Goal: Task Accomplishment & Management: Use online tool/utility

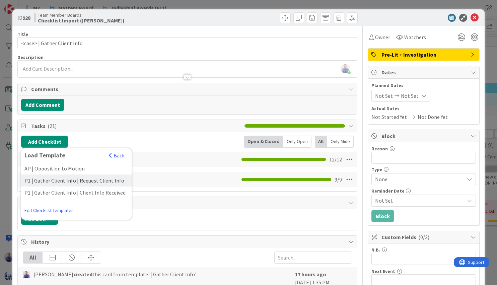
scroll to position [63, 0]
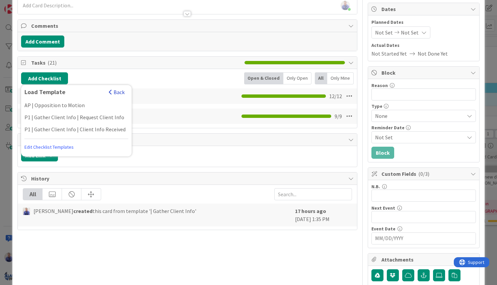
click at [120, 94] on button "Back" at bounding box center [116, 91] width 16 height 7
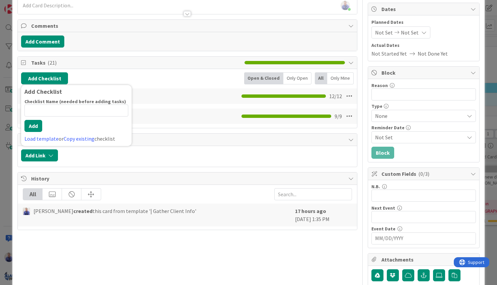
click at [143, 83] on div "Add Checklist Add Checklist Checklist Name (needed before adding tasks) 0 / 64 …" at bounding box center [187, 78] width 333 height 12
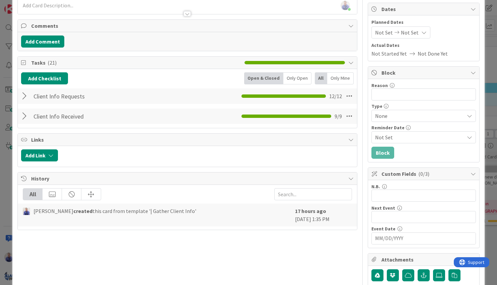
scroll to position [0, 0]
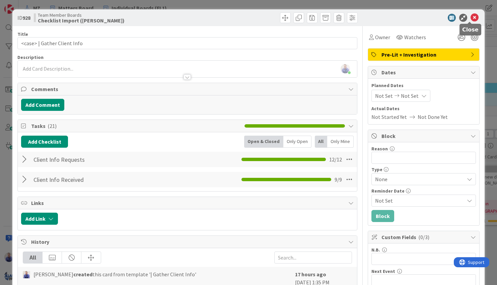
click at [472, 17] on icon at bounding box center [474, 18] width 8 height 8
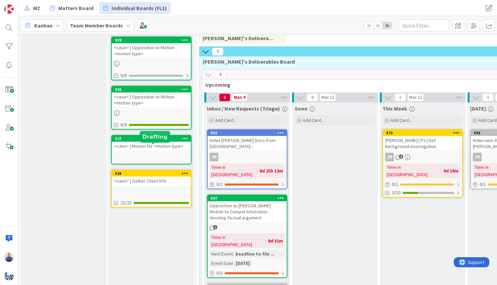
scroll to position [28, 0]
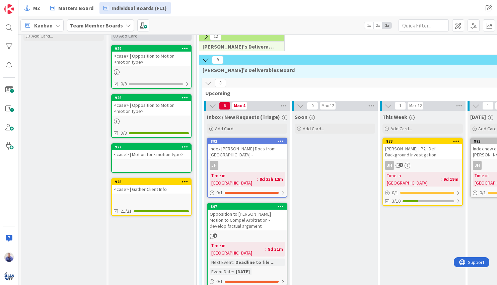
click at [136, 38] on span "Add Card..." at bounding box center [129, 36] width 21 height 6
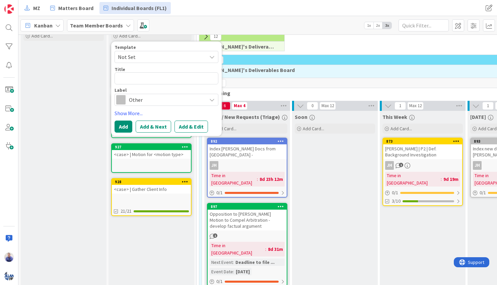
click at [157, 59] on span "Not Set" at bounding box center [160, 57] width 84 height 9
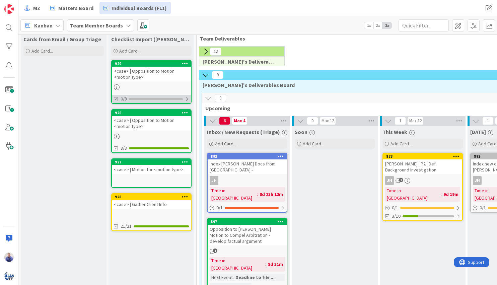
scroll to position [0, 0]
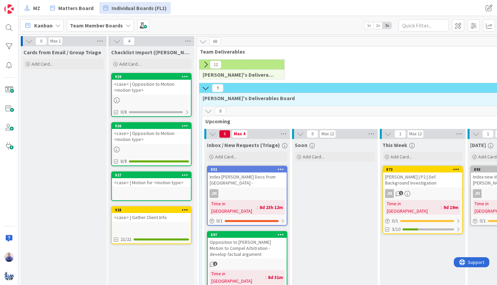
click at [206, 64] on icon at bounding box center [205, 64] width 7 height 7
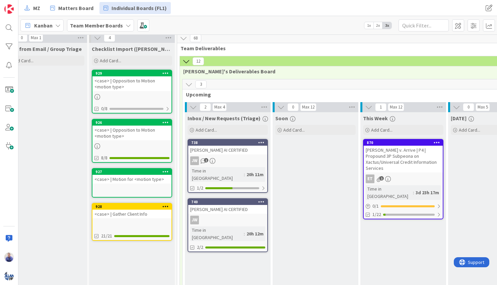
scroll to position [0, 19]
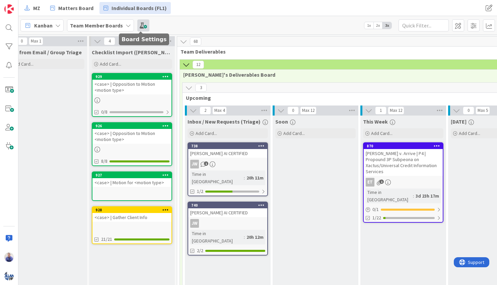
click at [146, 25] on span at bounding box center [143, 25] width 12 height 12
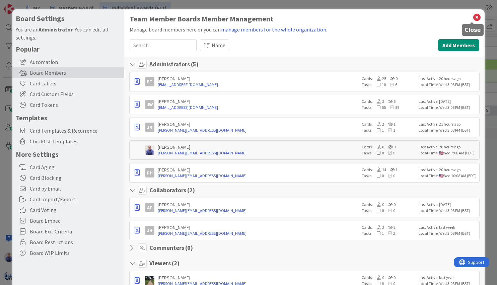
click at [473, 16] on icon at bounding box center [477, 17] width 9 height 9
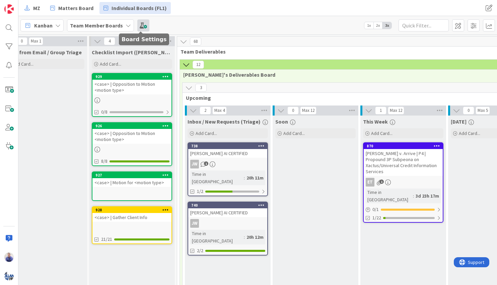
click at [142, 25] on span at bounding box center [143, 25] width 12 height 12
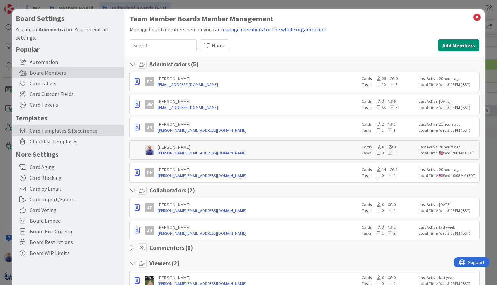
click at [61, 132] on span "Card Templates & Recurrence" at bounding box center [75, 131] width 91 height 8
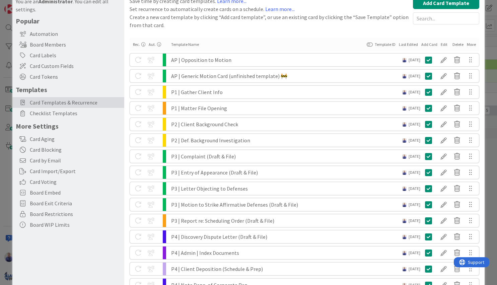
scroll to position [0, 0]
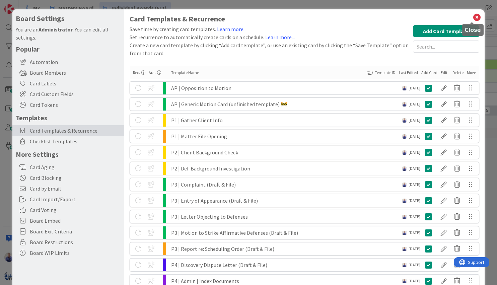
click at [473, 17] on icon at bounding box center [477, 17] width 9 height 9
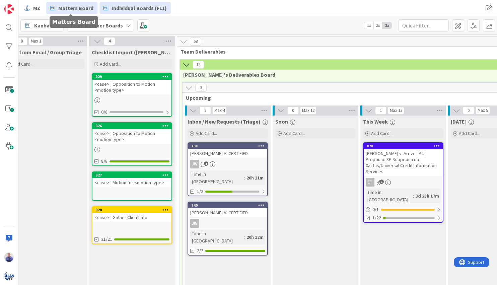
click at [76, 4] on span "Matters Board" at bounding box center [75, 8] width 35 height 8
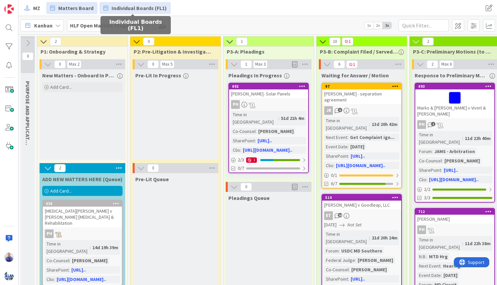
click at [128, 6] on span "Individual Boards (FL1)" at bounding box center [139, 8] width 55 height 8
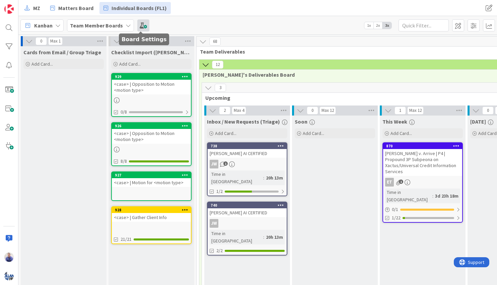
click at [142, 25] on span at bounding box center [143, 25] width 12 height 12
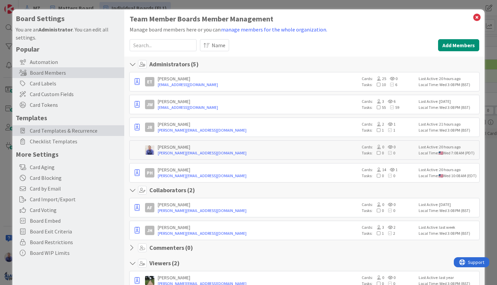
click at [64, 132] on span "Card Templates & Recurrence" at bounding box center [75, 131] width 91 height 8
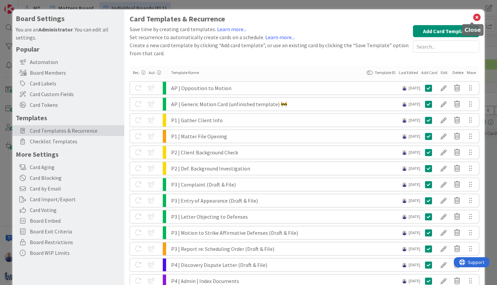
click at [473, 17] on icon at bounding box center [477, 17] width 9 height 9
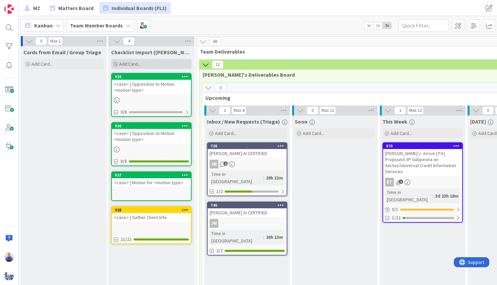
click at [160, 64] on div "Add Card..." at bounding box center [151, 64] width 80 height 10
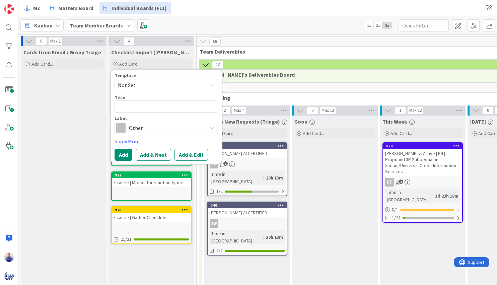
click at [147, 125] on span "Other" at bounding box center [166, 127] width 74 height 9
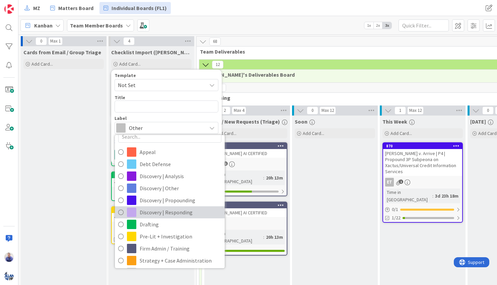
scroll to position [28, 0]
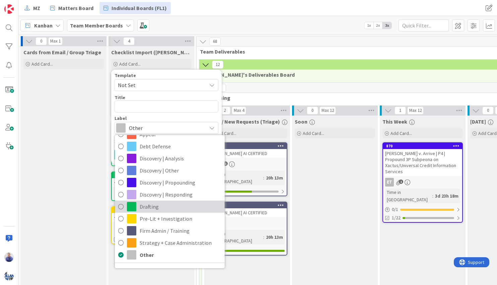
click at [149, 208] on span "Drafting" at bounding box center [181, 207] width 82 height 10
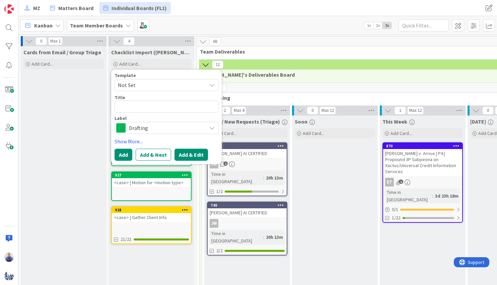
click at [193, 155] on button "Add & Edit" at bounding box center [190, 155] width 33 height 12
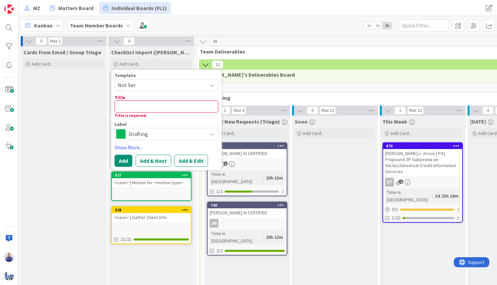
click at [163, 100] on div "Title 0 / 128" at bounding box center [167, 97] width 104 height 6
click at [165, 102] on textarea at bounding box center [167, 106] width 104 height 12
type textarea "x"
type textarea "C"
type textarea "x"
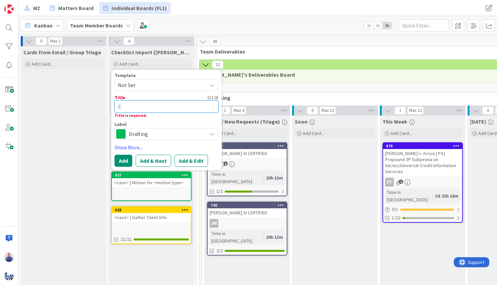
type textarea "Cl"
type textarea "x"
type textarea "Cli"
type textarea "x"
type textarea "Clie"
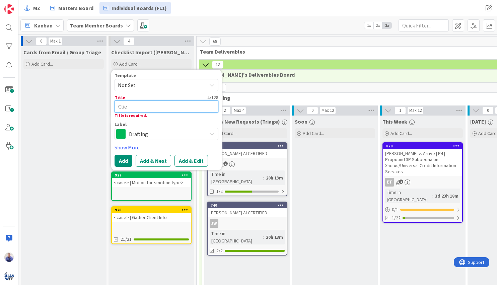
type textarea "x"
type textarea "Clien"
type textarea "x"
type textarea "Client"
type textarea "x"
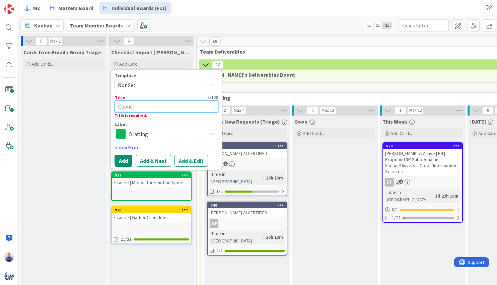
type textarea "Client"
type textarea "x"
type textarea "Client T"
type textarea "x"
type textarea "Client Te"
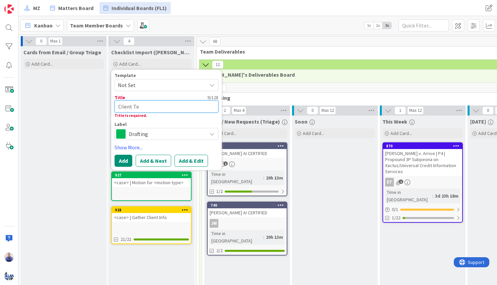
type textarea "x"
type textarea "Client Tes"
type textarea "x"
type textarea "Client Test"
type textarea "x"
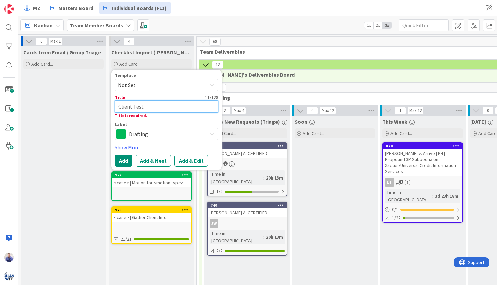
type textarea "Client Test"
type textarea "x"
type textarea "Client Test O"
type textarea "x"
type textarea "Client Test On"
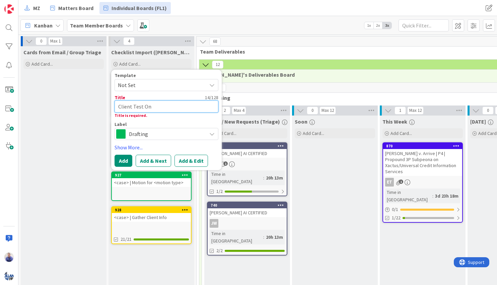
type textarea "x"
type textarea "Client Test Onb"
type textarea "x"
type textarea "Client Test Onbl"
type textarea "x"
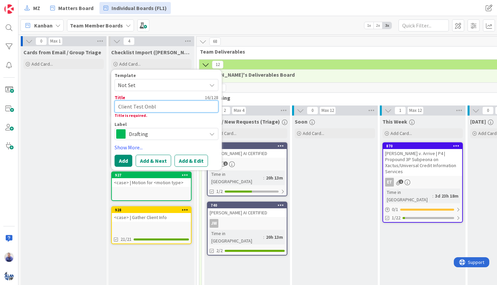
type textarea "Client Test Onblo"
type textarea "x"
type textarea "Client Test Onbloa"
type textarea "x"
type textarea "Client Test Onbload"
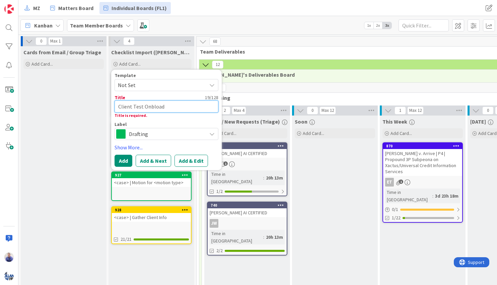
type textarea "x"
type textarea "Client Test Onbloa"
type textarea "x"
type textarea "Client Test Onbloar"
type textarea "x"
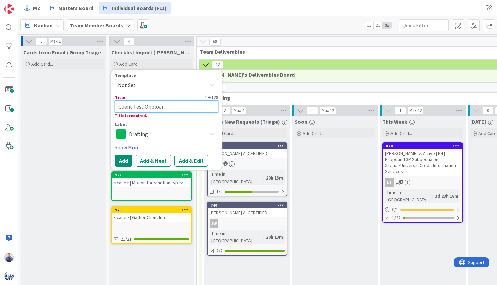
type textarea "Client Test Onbloard"
type textarea "x"
type textarea "Client Test Onbloardi"
type textarea "x"
type textarea "Client Test Onbloardin"
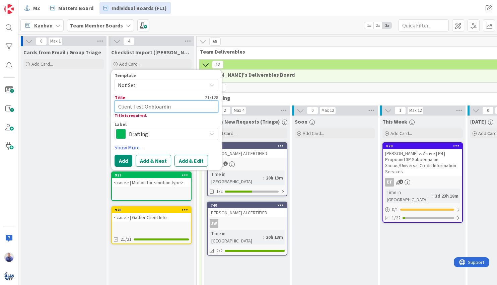
type textarea "x"
type textarea "Client Test Onbloarding"
click at [154, 105] on textarea "Client Test Onbloarding" at bounding box center [167, 106] width 104 height 12
type textarea "x"
type textarea "Client Test Onboarding"
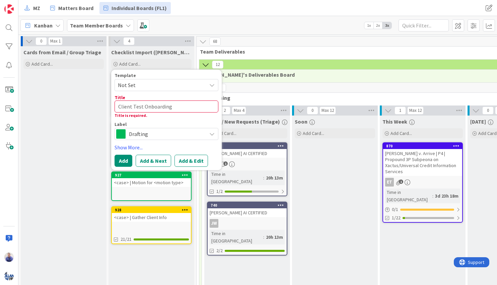
click at [183, 162] on button "Add & Edit" at bounding box center [190, 161] width 33 height 12
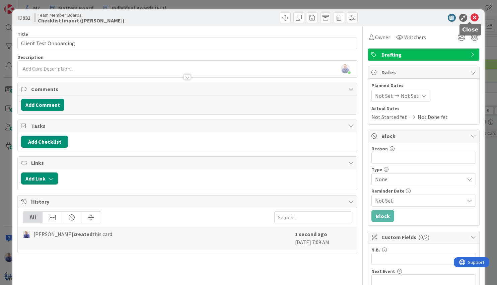
click at [470, 15] on icon at bounding box center [474, 18] width 8 height 8
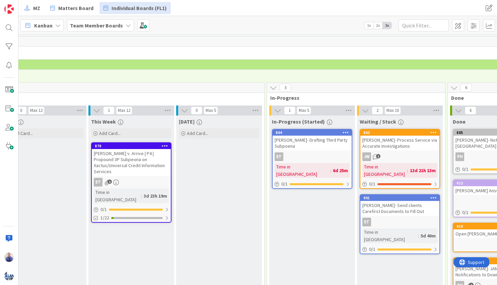
scroll to position [0, 292]
drag, startPoint x: 307, startPoint y: 141, endPoint x: 310, endPoint y: 137, distance: 4.1
click at [310, 137] on div "[PERSON_NAME]- Drafting Third Party Subpoena" at bounding box center [311, 143] width 79 height 15
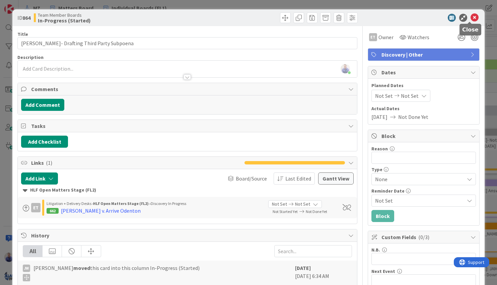
click at [471, 18] on icon at bounding box center [474, 18] width 8 height 8
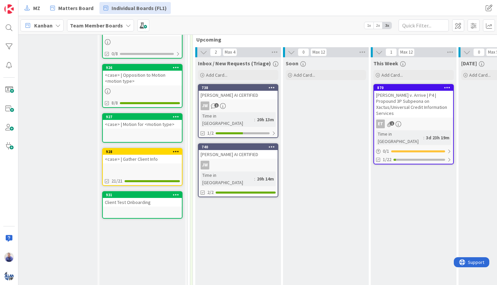
scroll to position [63, 9]
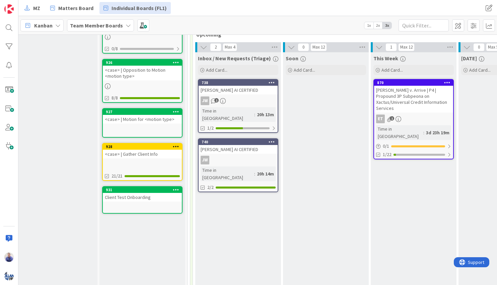
click at [178, 189] on icon at bounding box center [176, 189] width 6 height 5
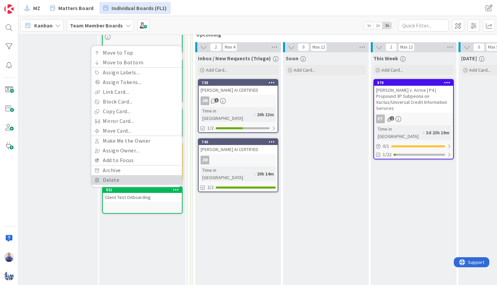
click at [132, 181] on link "Delete" at bounding box center [136, 180] width 90 height 10
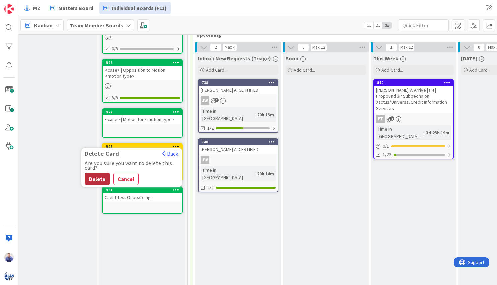
click at [98, 178] on button "Delete" at bounding box center [97, 179] width 25 height 12
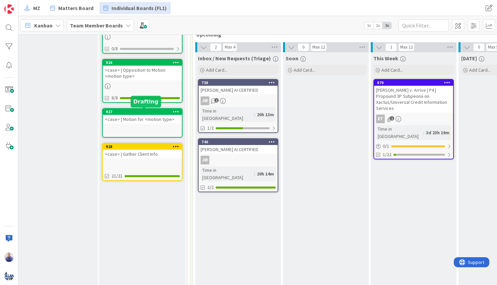
scroll to position [0, 9]
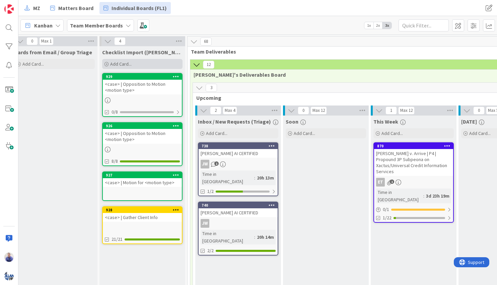
click at [134, 66] on div "Add Card..." at bounding box center [142, 64] width 80 height 10
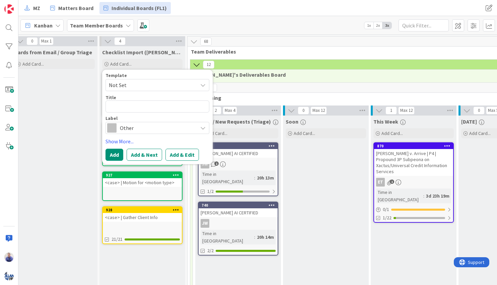
click at [160, 83] on span "Not Set" at bounding box center [151, 85] width 84 height 9
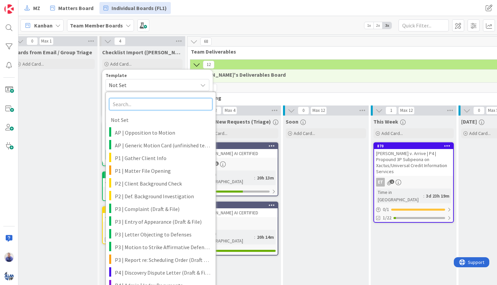
click at [173, 106] on input "text" at bounding box center [160, 104] width 103 height 12
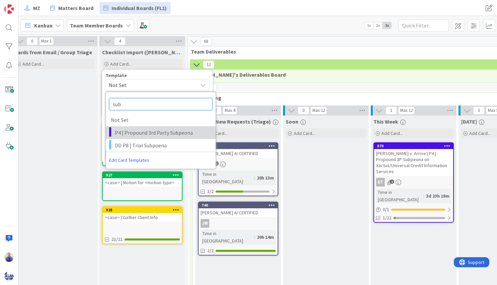
type input "sub"
click at [168, 134] on span "P4 | Propound 3rd Party Subpeona" at bounding box center [163, 132] width 96 height 9
type textarea "x"
type textarea "<case> | Propound 3P Subpeona on <target>"
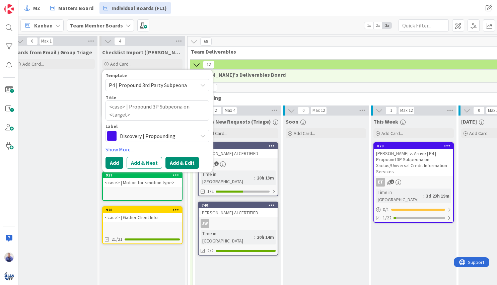
click at [180, 166] on button "Add & Edit" at bounding box center [181, 163] width 33 height 12
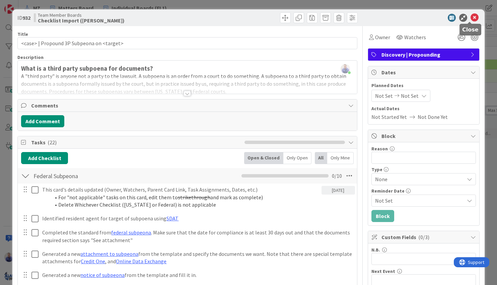
click at [473, 16] on icon at bounding box center [474, 18] width 8 height 8
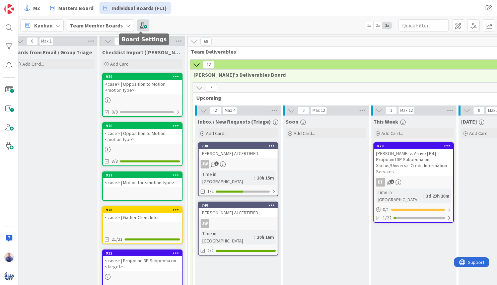
click at [140, 26] on span at bounding box center [143, 25] width 12 height 12
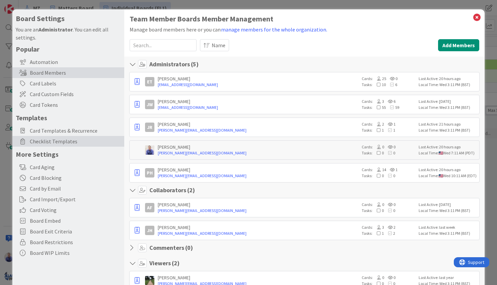
click at [39, 140] on span "Checklist Templates" at bounding box center [75, 141] width 91 height 8
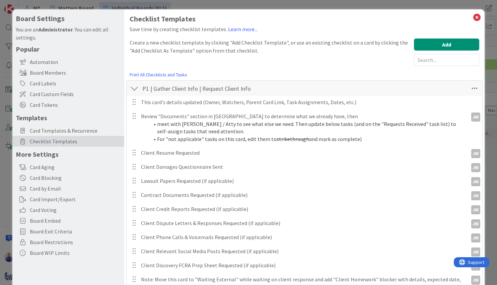
click at [138, 89] on div at bounding box center [134, 88] width 9 height 12
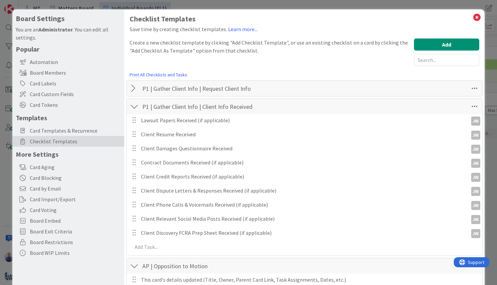
click at [134, 106] on div at bounding box center [134, 106] width 9 height 12
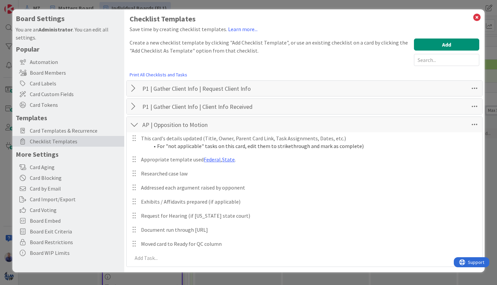
click at [134, 124] on div at bounding box center [134, 125] width 9 height 12
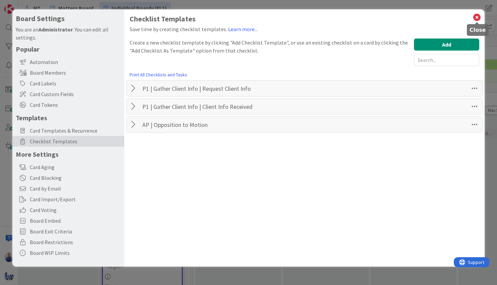
click at [476, 17] on icon at bounding box center [477, 17] width 9 height 9
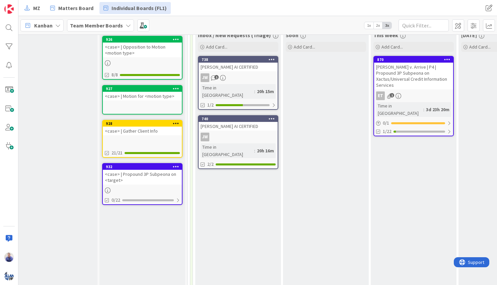
scroll to position [91, 9]
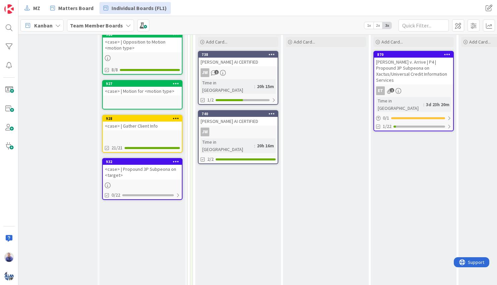
click at [137, 169] on div "<case> | Propound 3P Subpeona on <target>" at bounding box center [142, 172] width 79 height 15
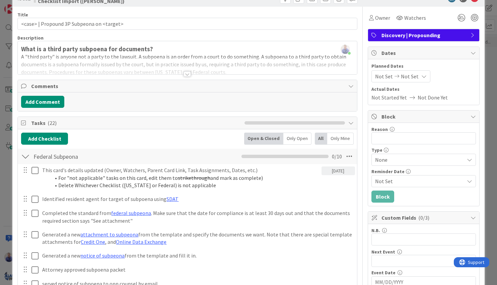
scroll to position [63, 0]
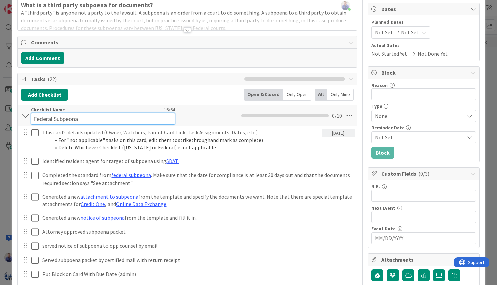
click at [91, 115] on input "Federal Subpeona" at bounding box center [103, 119] width 144 height 12
click at [34, 119] on input "Federal Subpeona" at bounding box center [103, 119] width 144 height 12
click at [34, 120] on input "Propound Federal Subpeona" at bounding box center [103, 119] width 144 height 12
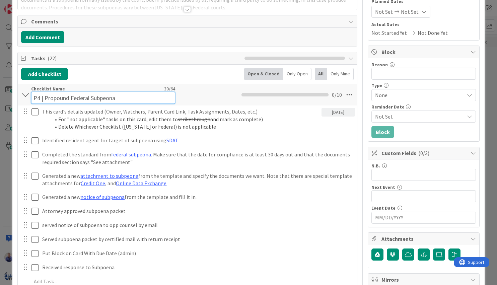
scroll to position [77, 0]
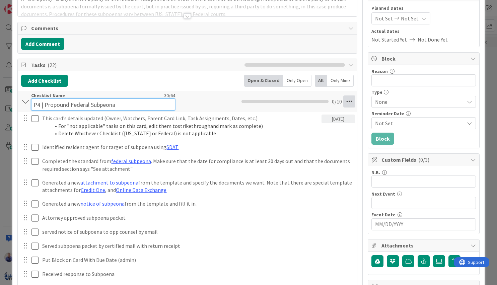
type input "P4 | Propound Federal Subpeona"
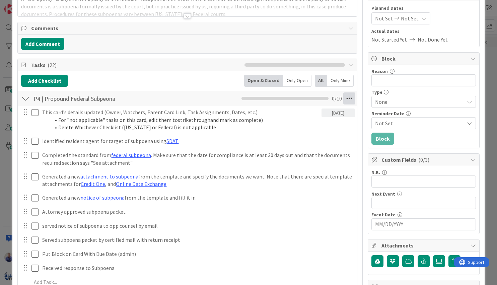
click at [348, 102] on icon at bounding box center [349, 98] width 12 height 12
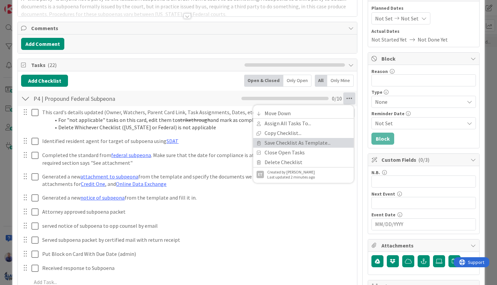
click at [281, 141] on link "Save Checklist As Template..." at bounding box center [303, 143] width 100 height 10
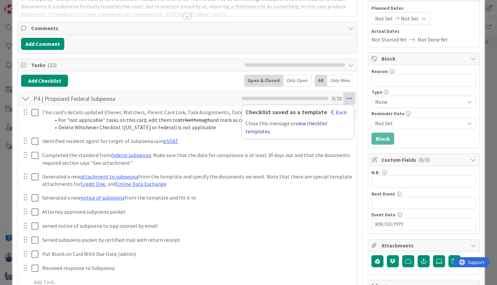
click at [307, 123] on link "view checklist templates" at bounding box center [286, 127] width 82 height 15
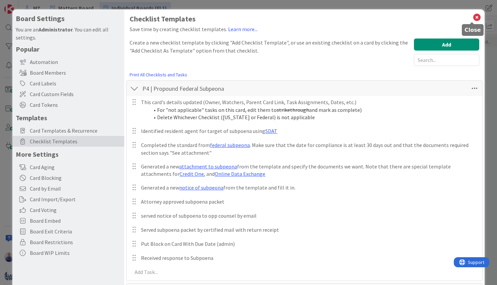
click at [473, 17] on icon at bounding box center [477, 17] width 9 height 9
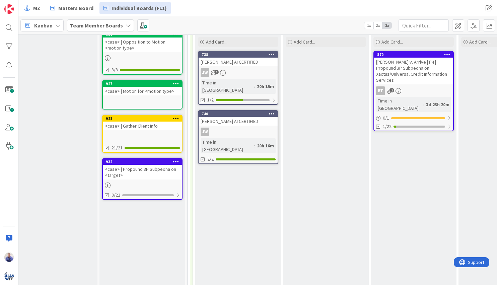
click at [416, 70] on div "[PERSON_NAME] v. Arrive | P4 | Propound 3P Subpeona on Xactus/Universal Credit …" at bounding box center [413, 71] width 79 height 27
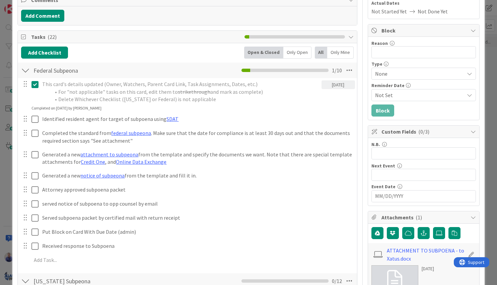
scroll to position [225, 0]
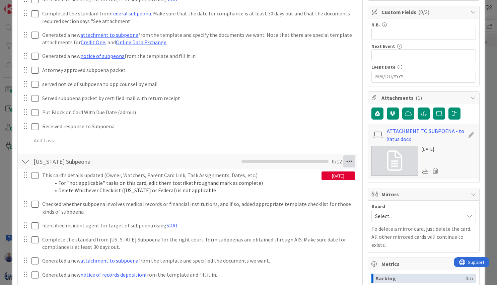
click at [346, 163] on icon at bounding box center [349, 161] width 12 height 12
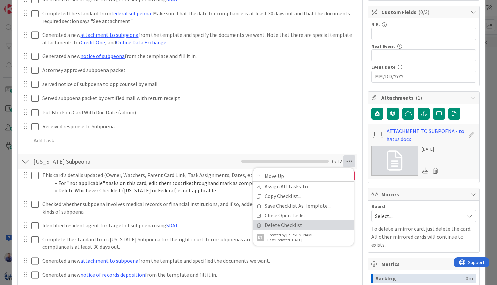
click at [309, 225] on link "Delete Checklist" at bounding box center [303, 225] width 100 height 10
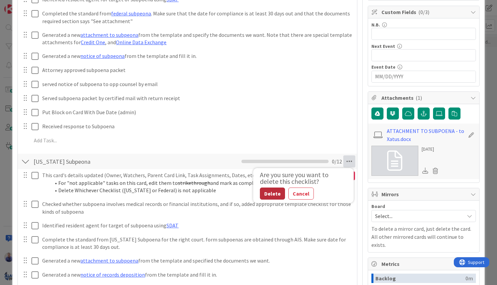
click at [267, 194] on button "Delete" at bounding box center [272, 194] width 25 height 12
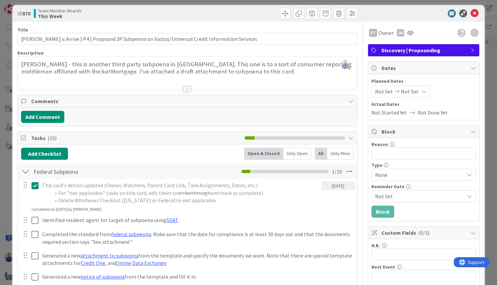
scroll to position [0, 0]
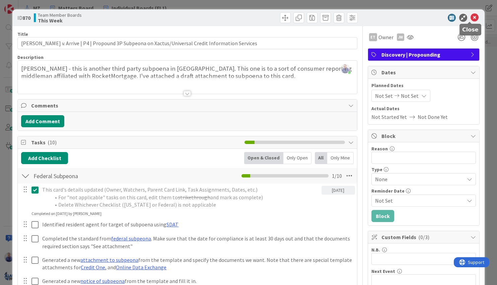
click at [472, 17] on icon at bounding box center [474, 18] width 8 height 8
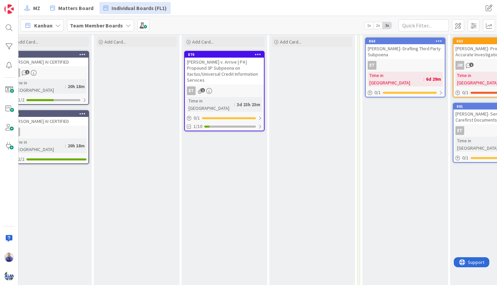
scroll to position [91, 199]
click at [391, 51] on div "[PERSON_NAME]- Drafting Third Party Subpoena" at bounding box center [404, 51] width 79 height 15
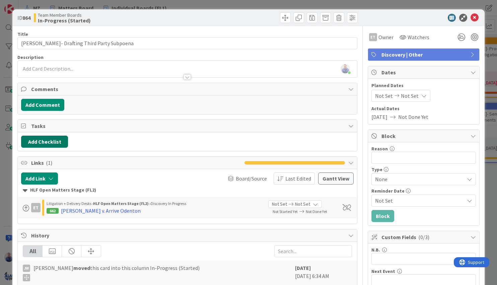
click at [58, 141] on button "Add Checklist" at bounding box center [44, 142] width 47 height 12
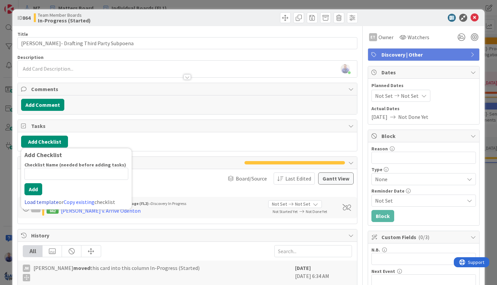
click at [43, 203] on link "Load template" at bounding box center [41, 202] width 34 height 7
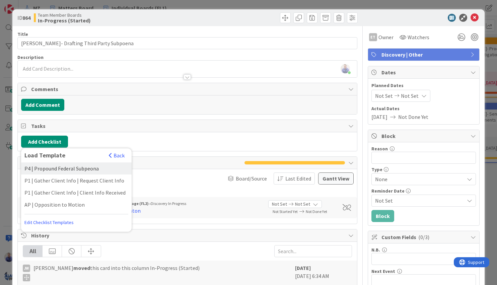
click at [52, 166] on div "P4 | Propound Federal Subpeona" at bounding box center [76, 168] width 111 height 12
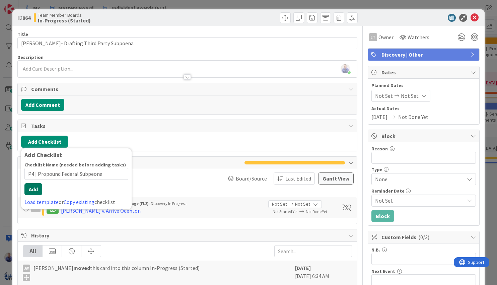
click at [38, 197] on div "Checklist Name (needed before adding tasks) 30 / 64 P4 | Propound Federal Subpe…" at bounding box center [76, 184] width 104 height 44
click at [39, 191] on button "Add" at bounding box center [33, 189] width 18 height 12
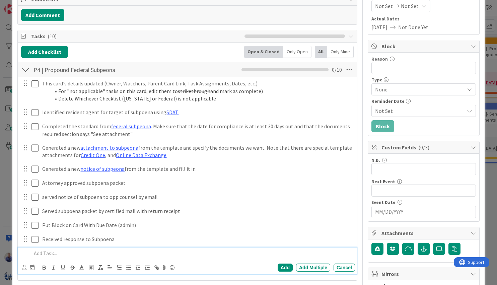
scroll to position [88, 0]
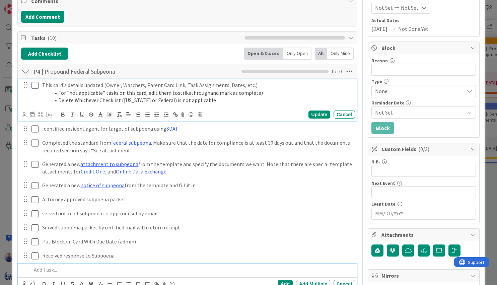
click at [277, 87] on p "This card's details updated (Owner, Watchers, Parent Card Link, Task Assignment…" at bounding box center [197, 85] width 310 height 8
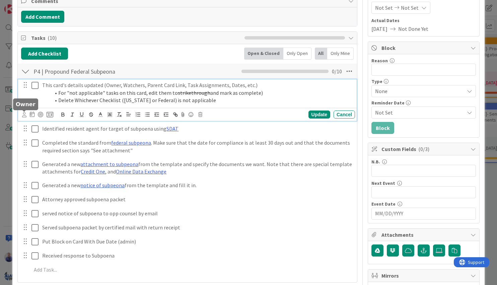
click at [25, 115] on icon at bounding box center [24, 114] width 4 height 5
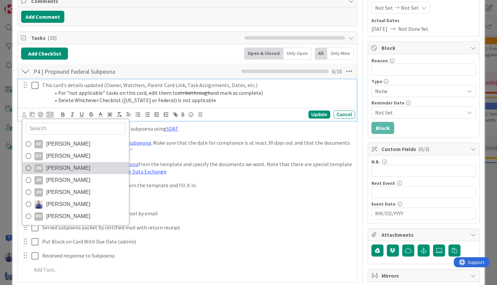
click at [50, 168] on span "[PERSON_NAME]" at bounding box center [68, 168] width 44 height 10
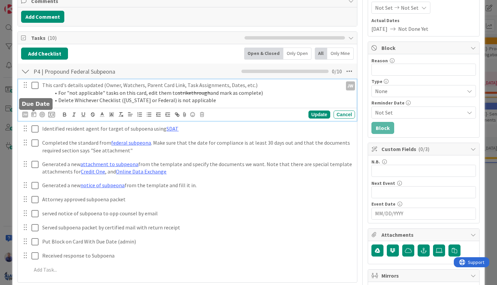
click at [34, 115] on icon at bounding box center [33, 114] width 5 height 5
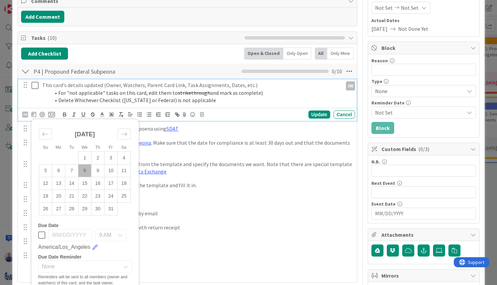
click at [87, 171] on td "8" at bounding box center [84, 170] width 13 height 13
type input "[DATE]"
click at [319, 114] on div "Update" at bounding box center [319, 115] width 22 height 8
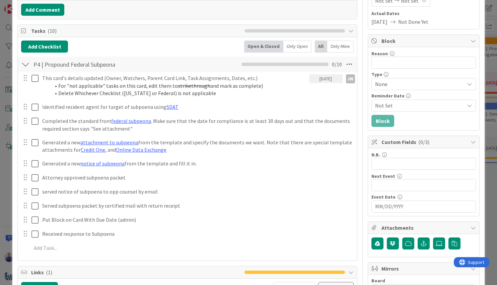
scroll to position [0, 0]
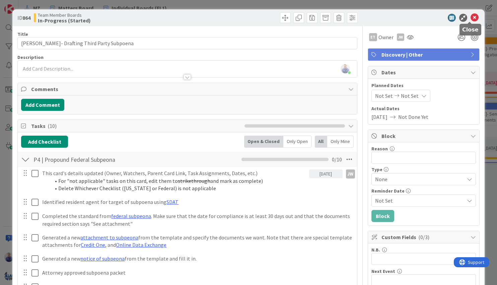
click at [471, 18] on icon at bounding box center [474, 18] width 8 height 8
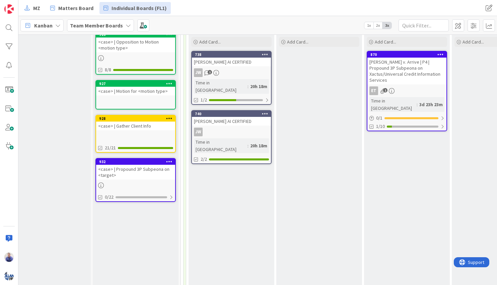
scroll to position [91, 10]
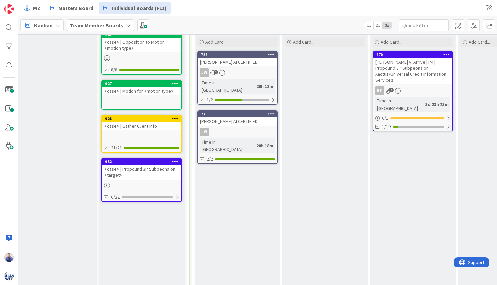
click at [128, 168] on div "<case> | Propound 3P Subpeona on <target>" at bounding box center [141, 172] width 79 height 15
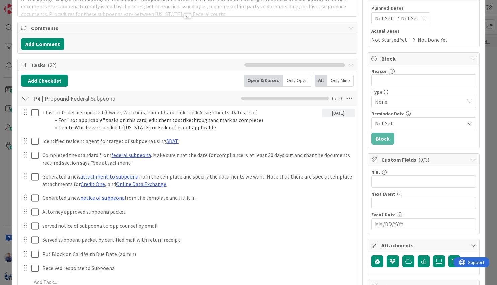
scroll to position [84, 0]
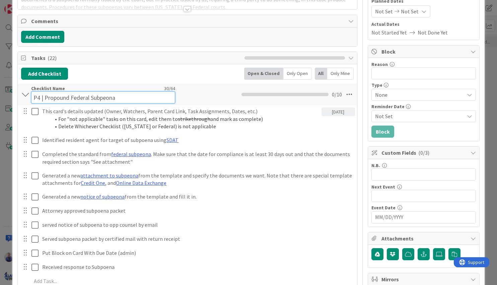
click at [31, 91] on input "P4 | Propound Federal Subpeona" at bounding box center [103, 97] width 144 height 12
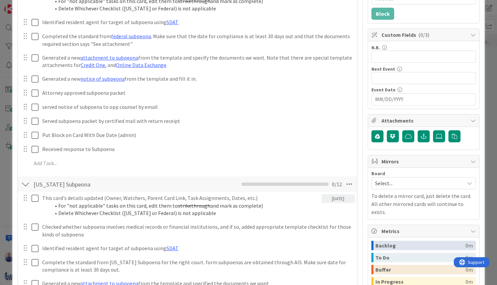
scroll to position [204, 0]
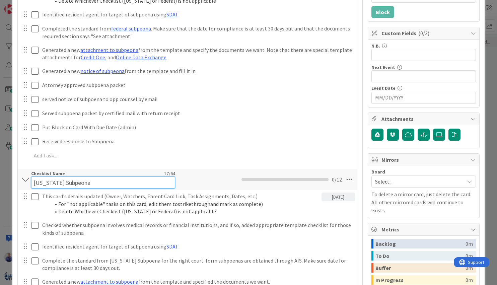
click at [34, 183] on input "[US_STATE] Subpeona" at bounding box center [103, 182] width 144 height 12
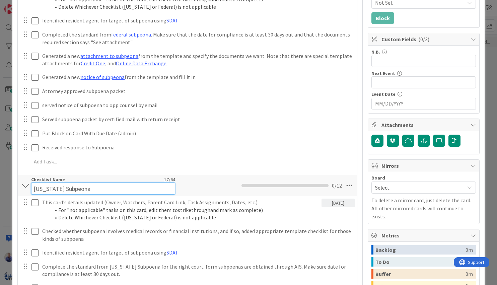
paste input "P4 |"
type input "P4 | [US_STATE] Subpeona"
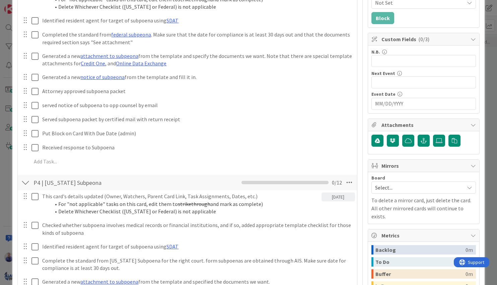
click at [221, 187] on div "P4 | [US_STATE] Subpeona Checklist Name 22 / 64 P4 | [US_STATE] Subpeona 0 / 12" at bounding box center [187, 182] width 339 height 15
click at [346, 184] on icon at bounding box center [349, 182] width 12 height 12
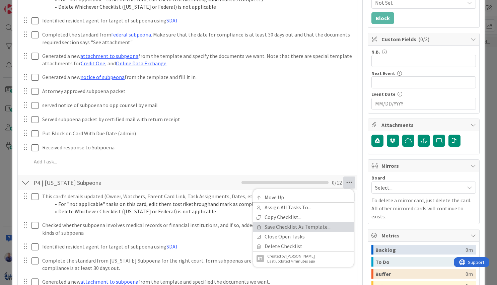
click at [302, 224] on link "Save Checklist As Template..." at bounding box center [303, 227] width 100 height 10
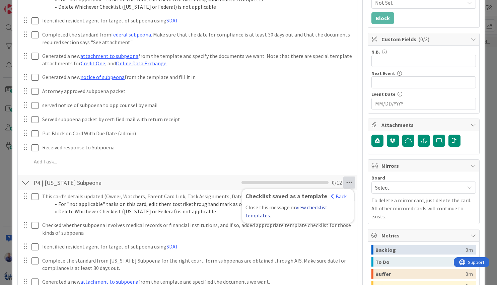
click at [314, 208] on link "view checklist templates" at bounding box center [286, 211] width 82 height 15
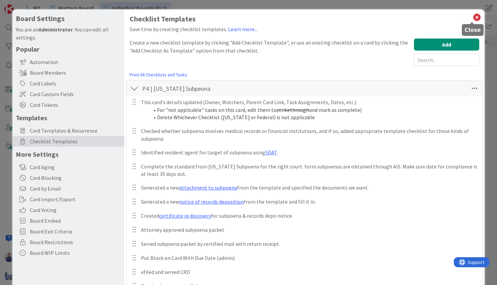
click at [473, 15] on icon at bounding box center [477, 17] width 9 height 9
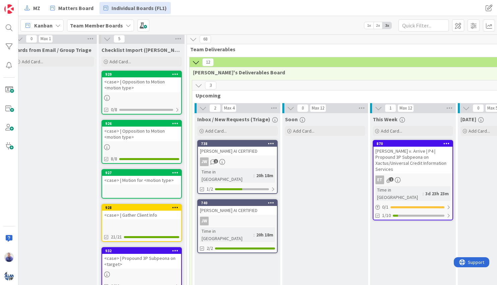
scroll to position [0, 10]
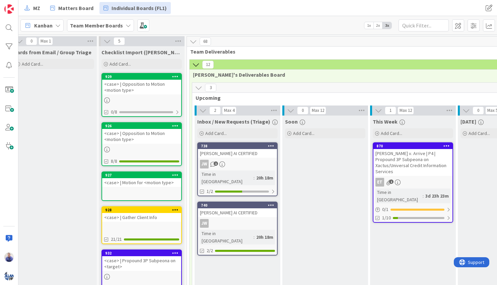
click at [153, 52] on span "Checklist Import ([PERSON_NAME])" at bounding box center [141, 52] width 80 height 7
click at [130, 63] on span "Add Card..." at bounding box center [120, 64] width 21 height 6
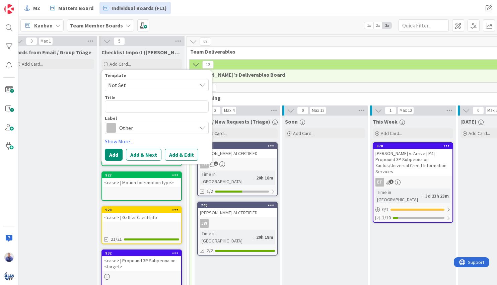
click at [146, 83] on span "Not Set" at bounding box center [150, 85] width 84 height 9
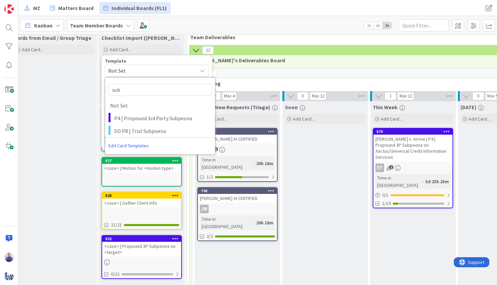
scroll to position [14, 10]
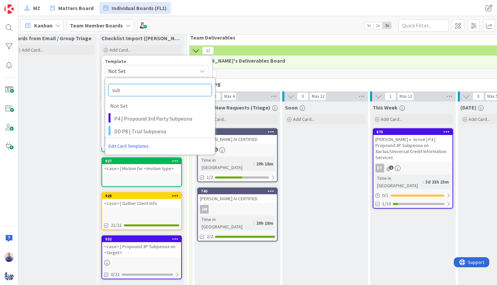
drag, startPoint x: 136, startPoint y: 89, endPoint x: 101, endPoint y: 88, distance: 34.2
click at [108, 88] on input "sub" at bounding box center [159, 90] width 103 height 12
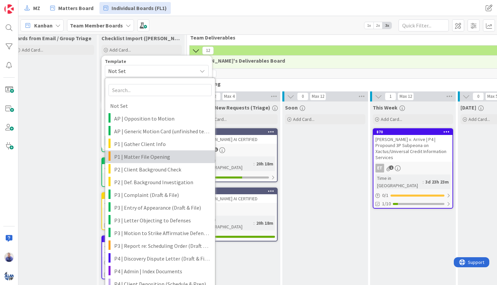
click at [149, 157] on span "P1 | Matter File Opening" at bounding box center [162, 156] width 96 height 9
type textarea "x"
type textarea "<case> | Matter File Opening"
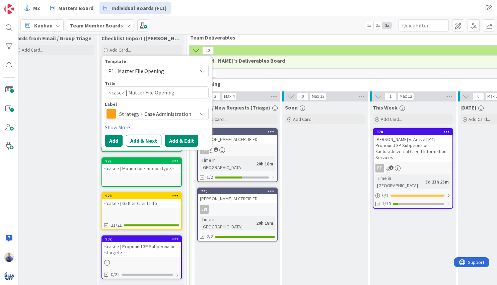
click at [184, 141] on button "Add & Edit" at bounding box center [181, 141] width 33 height 12
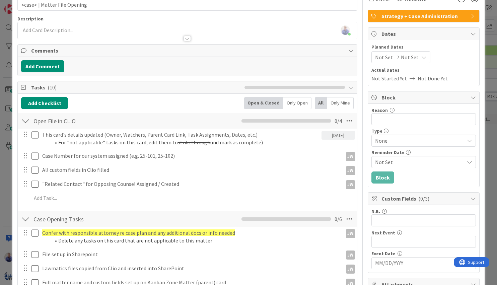
scroll to position [56, 0]
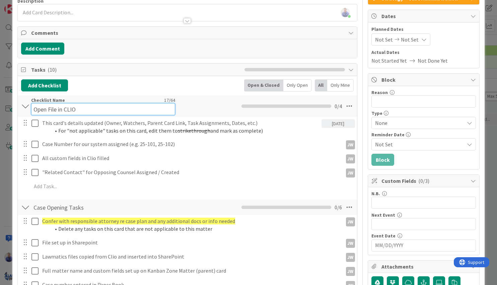
click at [34, 104] on input "Open File in CLIO" at bounding box center [103, 109] width 144 height 12
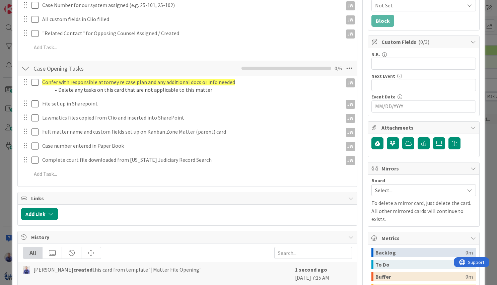
scroll to position [197, 0]
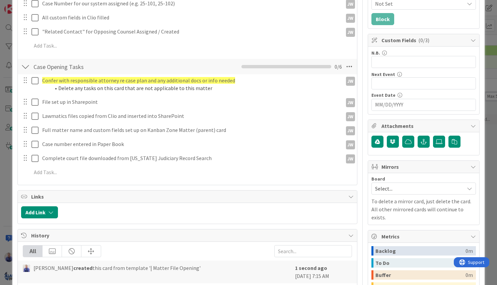
type input "P1 | Open File in CLIO"
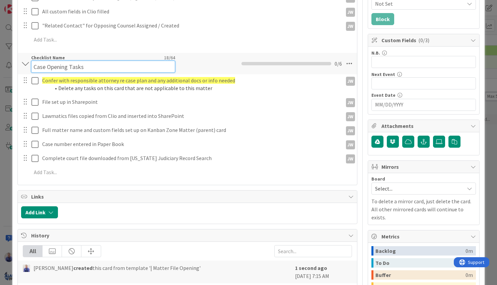
click at [34, 66] on input "Case Opening Tasks" at bounding box center [103, 67] width 144 height 12
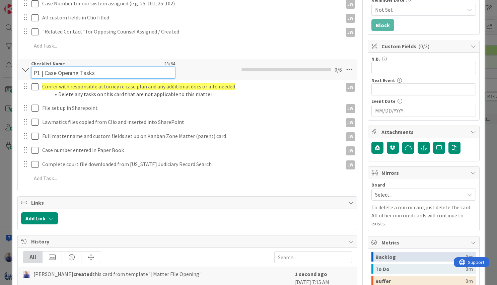
type input "P1 | Case Opening Tasks"
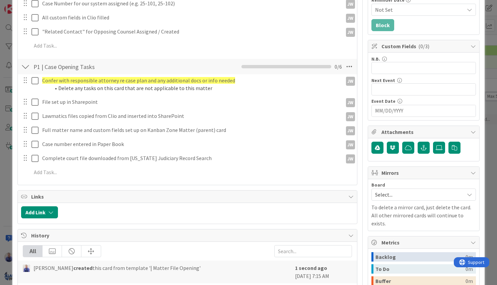
click at [230, 78] on div "P1 | Case Opening Tasks Checklist Name 23 / 64 P1 | Case Opening Tasks 0 / 6 Co…" at bounding box center [187, 119] width 339 height 123
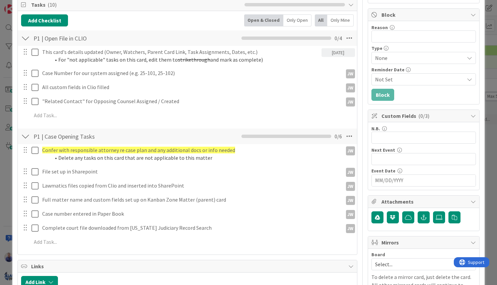
scroll to position [121, 0]
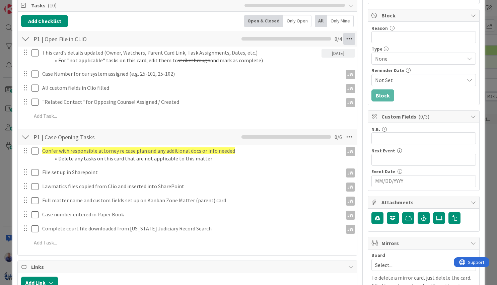
click at [346, 39] on icon at bounding box center [349, 39] width 12 height 12
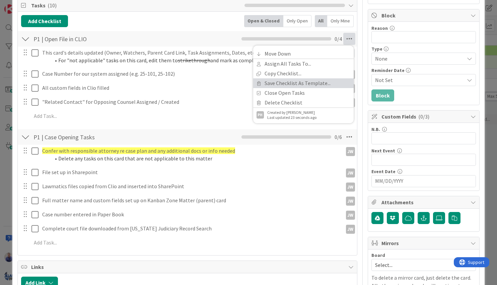
click at [290, 81] on link "Save Checklist As Template..." at bounding box center [303, 83] width 100 height 10
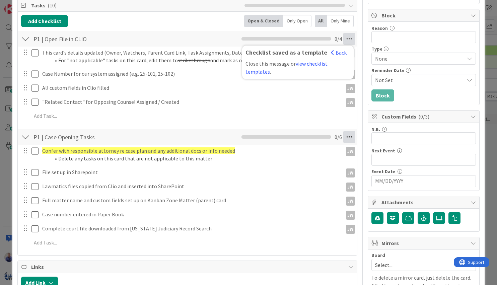
click at [348, 138] on icon at bounding box center [349, 137] width 12 height 12
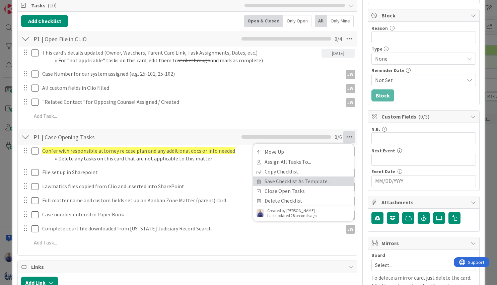
click at [295, 184] on link "Save Checklist As Template..." at bounding box center [303, 181] width 100 height 10
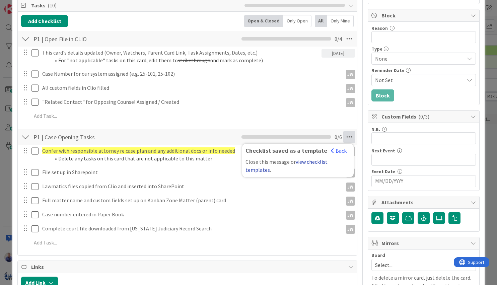
click at [307, 161] on link "view checklist templates" at bounding box center [286, 165] width 82 height 15
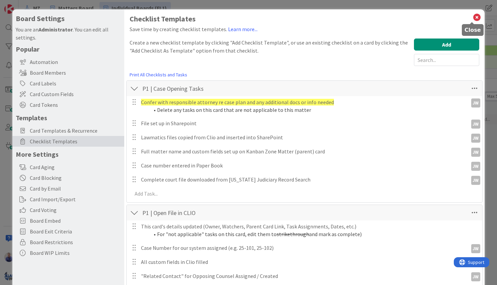
click at [473, 17] on icon at bounding box center [477, 17] width 9 height 9
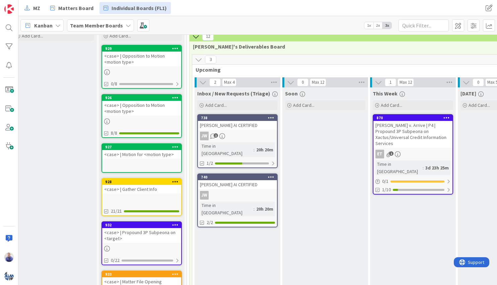
scroll to position [0, 10]
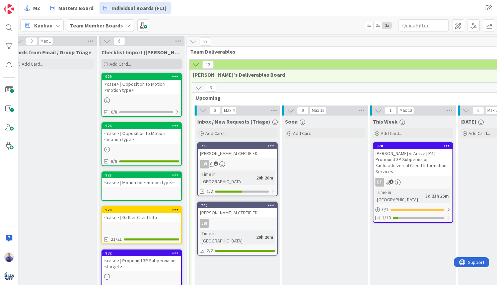
click at [141, 63] on div "Add Card..." at bounding box center [141, 64] width 80 height 10
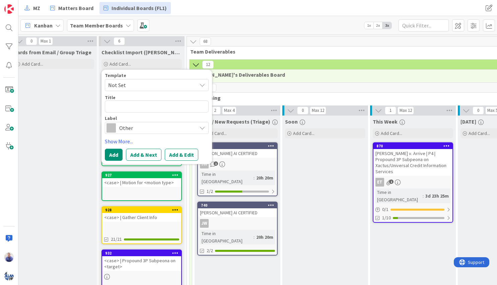
click at [180, 81] on span "Not Set" at bounding box center [150, 85] width 84 height 9
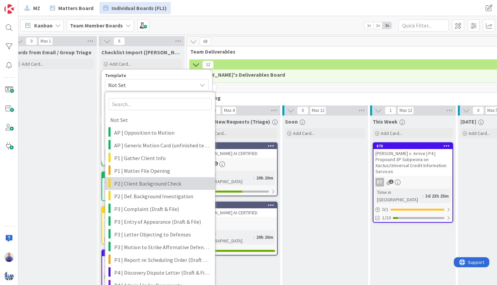
click at [153, 180] on span "P2 | Client Background Check" at bounding box center [162, 183] width 96 height 9
type textarea "x"
type textarea "<case> | Client Background Check"
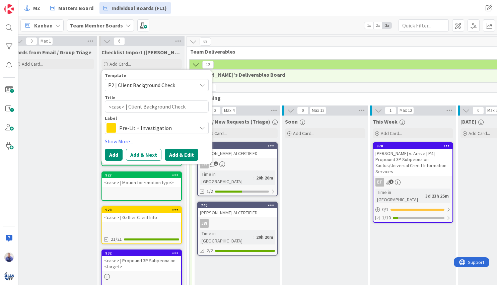
click at [177, 154] on button "Add & Edit" at bounding box center [181, 155] width 33 height 12
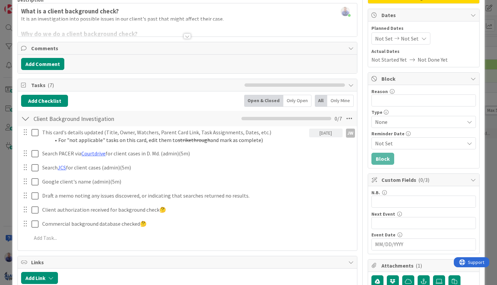
scroll to position [127, 0]
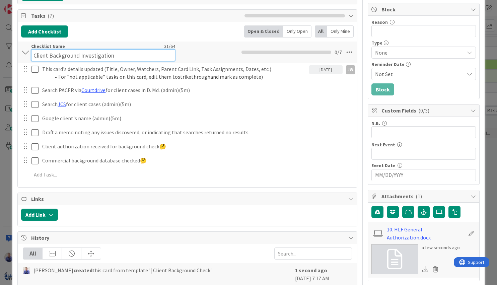
click at [34, 49] on input "Client Background Investigation" at bounding box center [103, 55] width 144 height 12
type input "P1 | Client Background Investigation"
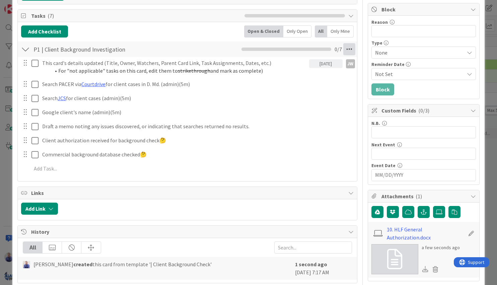
click at [346, 54] on icon at bounding box center [349, 49] width 12 height 12
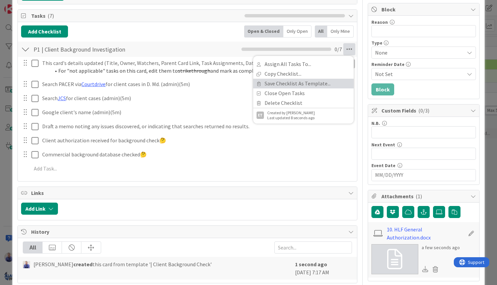
click at [327, 81] on link "Save Checklist As Template..." at bounding box center [303, 84] width 100 height 10
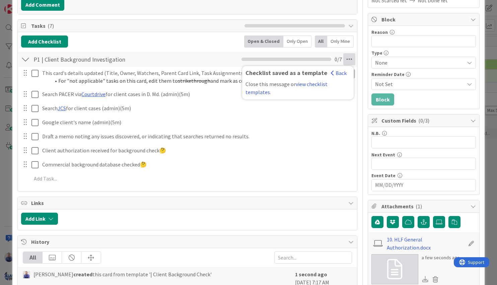
scroll to position [63, 0]
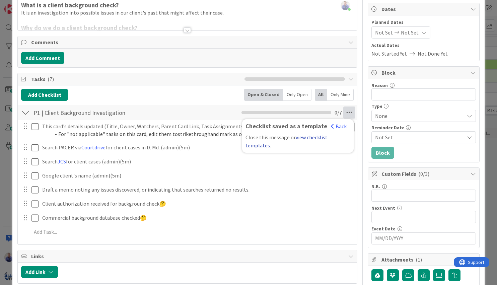
click at [320, 137] on link "view checklist templates" at bounding box center [286, 141] width 82 height 15
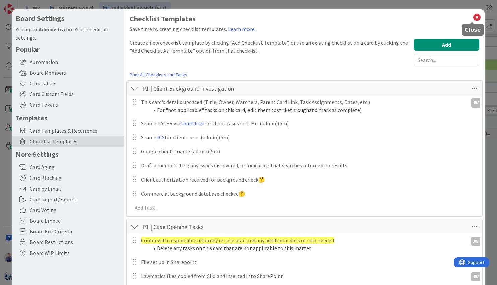
click at [473, 15] on icon at bounding box center [477, 17] width 9 height 9
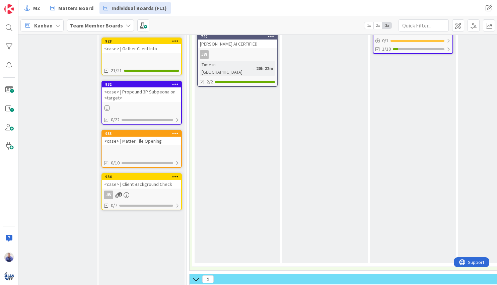
scroll to position [0, 10]
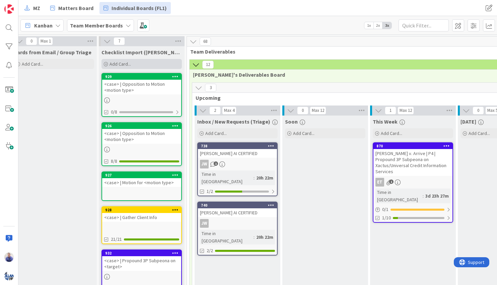
click at [137, 64] on div "Add Card..." at bounding box center [141, 64] width 80 height 10
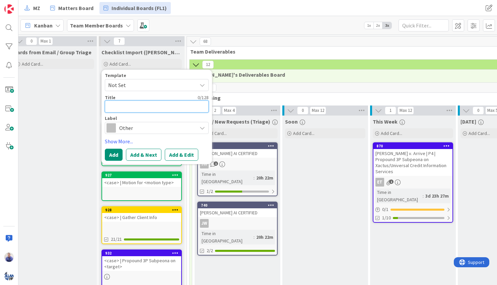
type textarea "x"
type textarea "d"
type textarea "x"
type textarea "du"
type textarea "x"
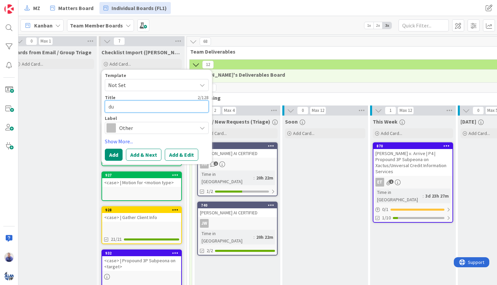
type textarea "dum"
type textarea "x"
type textarea "[PERSON_NAME]"
type textarea "x"
type textarea "dummy"
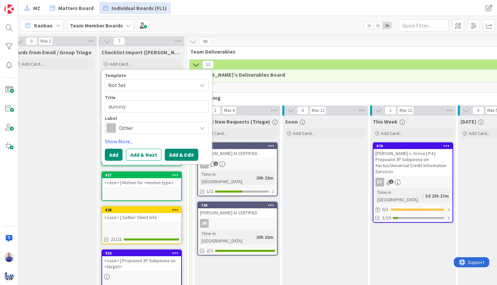
click at [178, 151] on button "Add & Edit" at bounding box center [181, 155] width 33 height 12
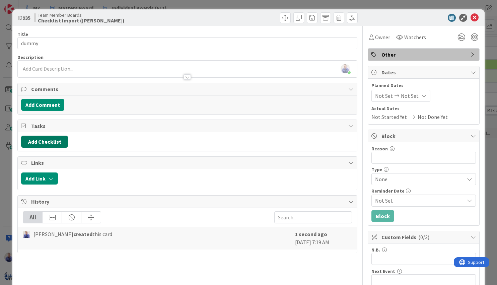
click at [52, 143] on button "Add Checklist" at bounding box center [44, 142] width 47 height 12
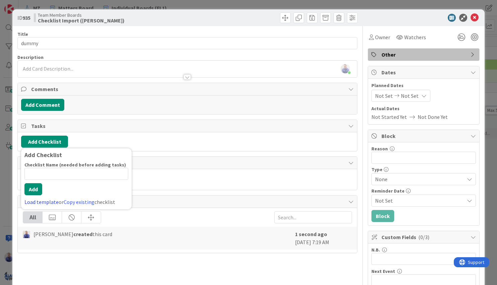
click at [47, 201] on link "Load template" at bounding box center [41, 202] width 34 height 7
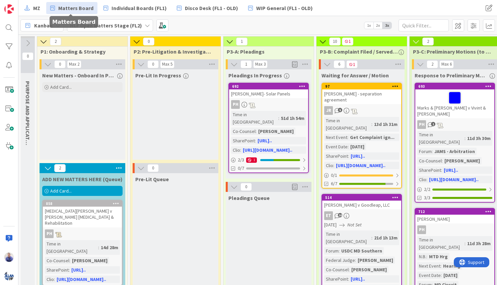
scroll to position [0, 385]
